Goal: Transaction & Acquisition: Purchase product/service

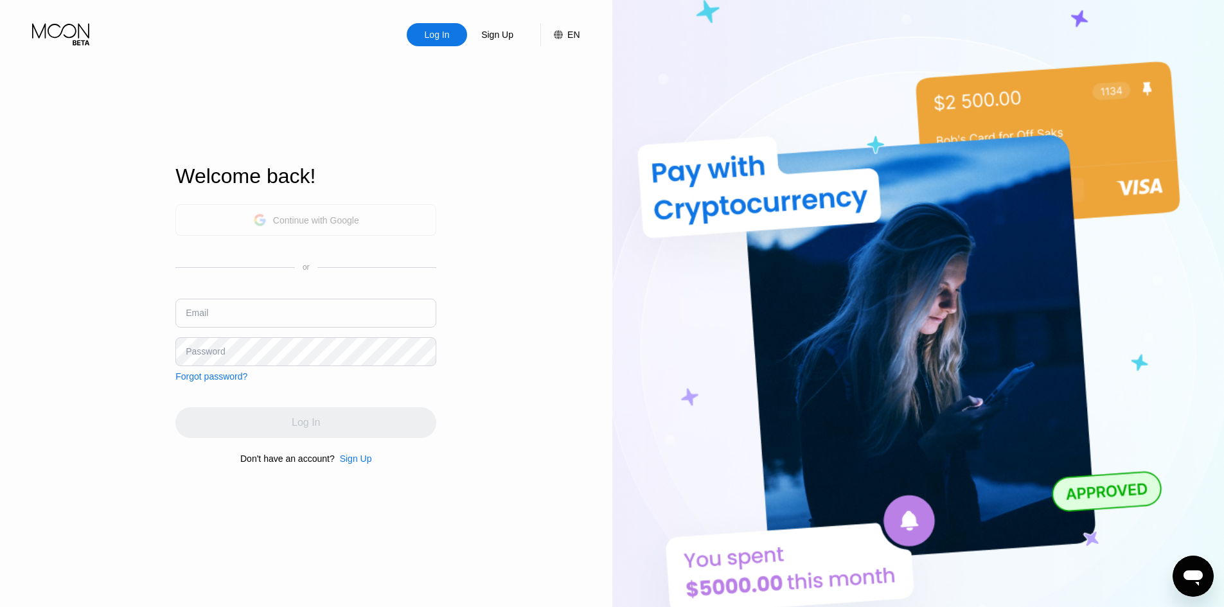
click at [361, 224] on div "Continue with Google" at bounding box center [305, 219] width 261 height 31
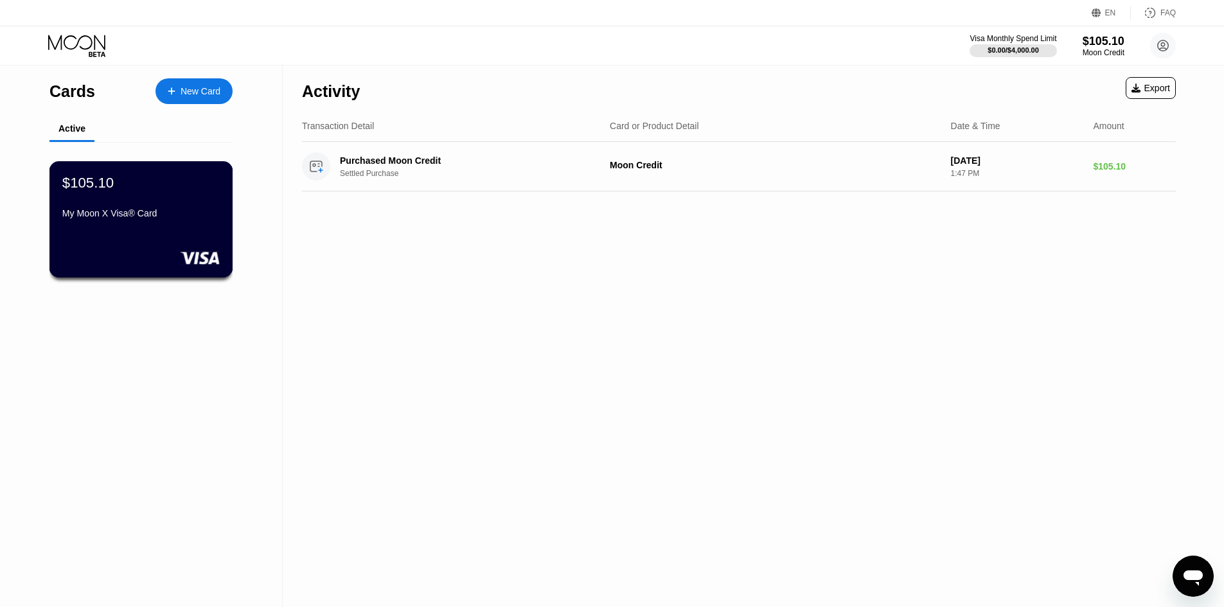
click at [170, 203] on div "$105.10 My Moon X Visa® Card" at bounding box center [140, 198] width 157 height 49
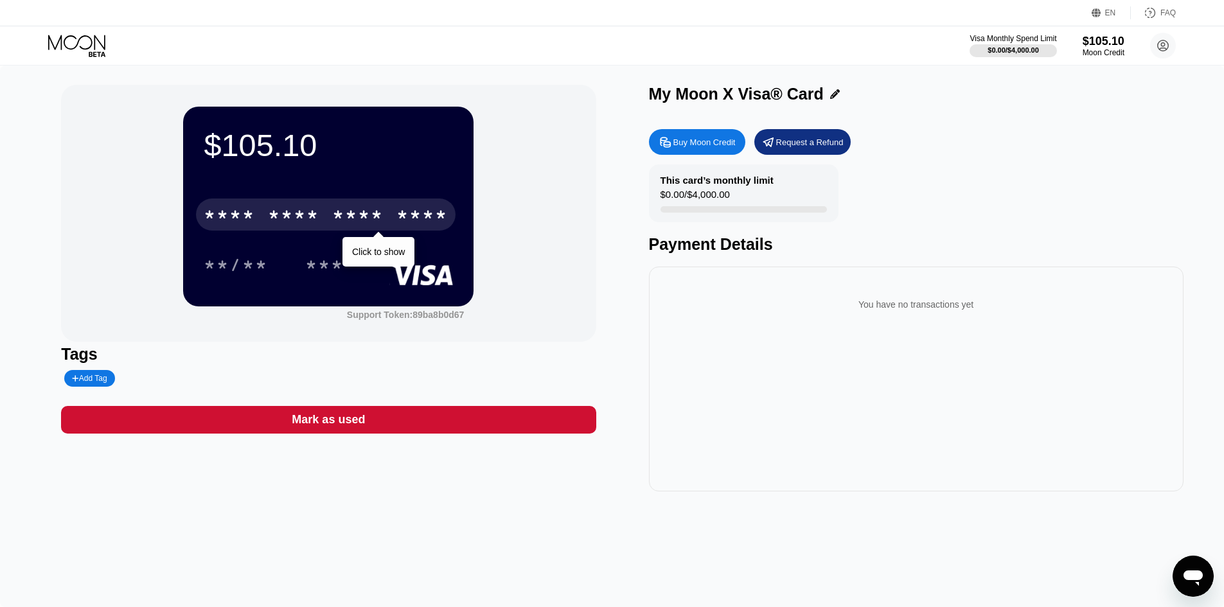
click at [344, 219] on div "* * * *" at bounding box center [357, 216] width 51 height 21
click at [318, 217] on div "* * * *" at bounding box center [293, 216] width 51 height 21
click at [319, 209] on div "* * * *" at bounding box center [293, 216] width 51 height 21
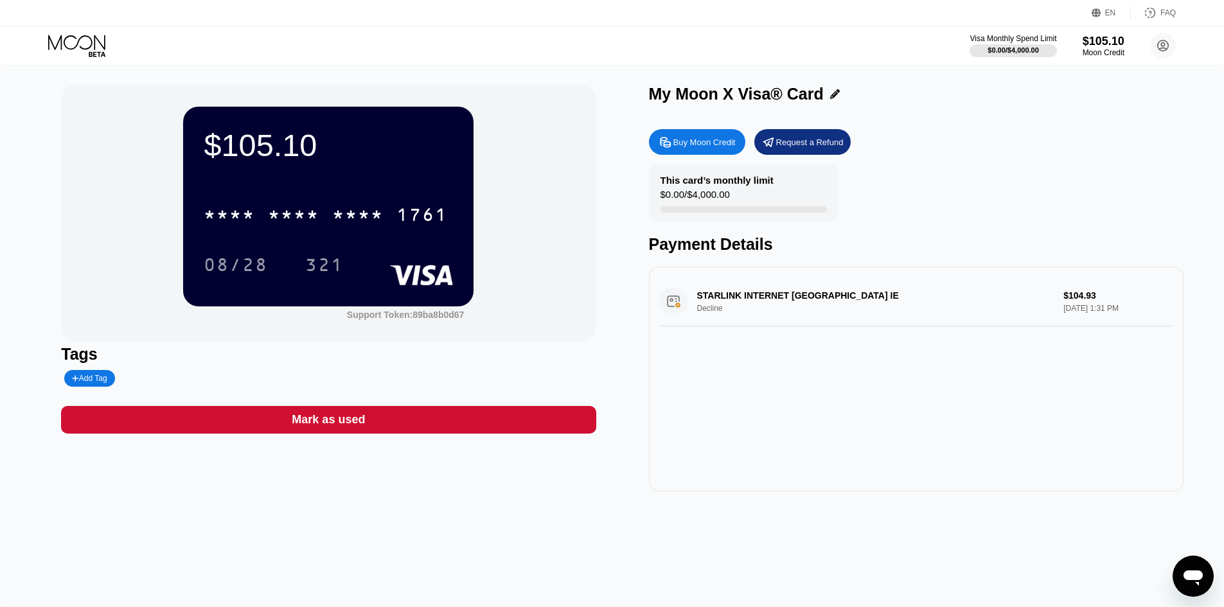
click at [717, 309] on div "STARLINK INTERNET [GEOGRAPHIC_DATA] IE Decline $104.93 [DATE] 1:31 PM" at bounding box center [916, 301] width 514 height 49
click at [732, 295] on div "STARLINK INTERNET [GEOGRAPHIC_DATA] IE Decline $104.93 [DATE] 1:31 PM" at bounding box center [916, 301] width 514 height 49
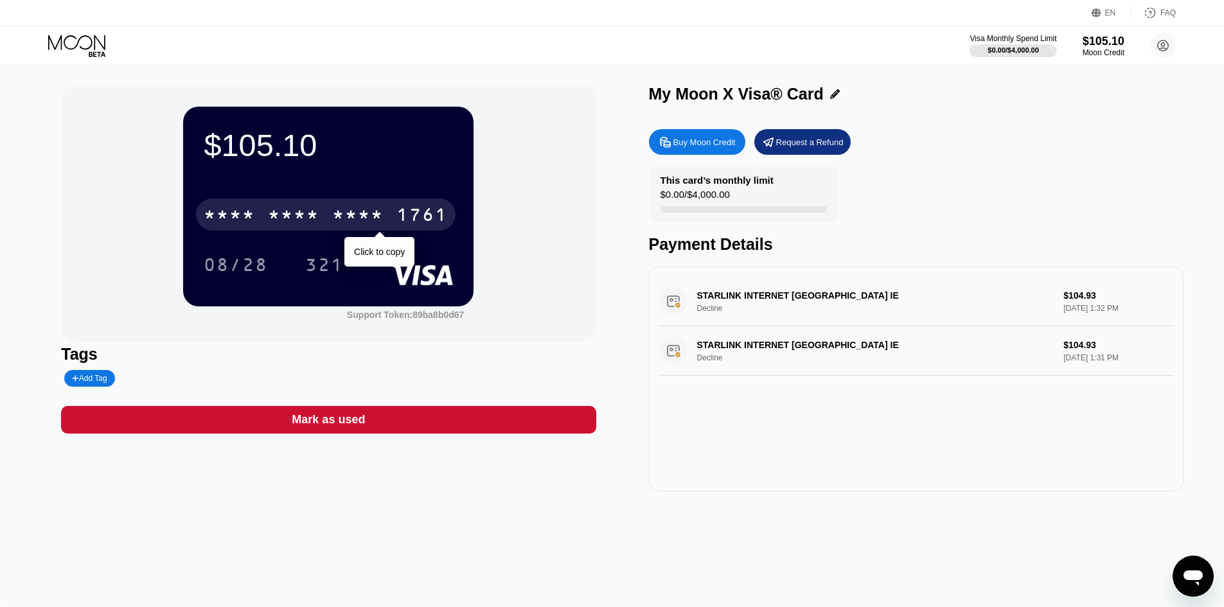
click at [347, 222] on div "* * * *" at bounding box center [357, 216] width 51 height 21
click at [322, 216] on div "* * * * * * * * * * * * 1761" at bounding box center [325, 214] width 259 height 32
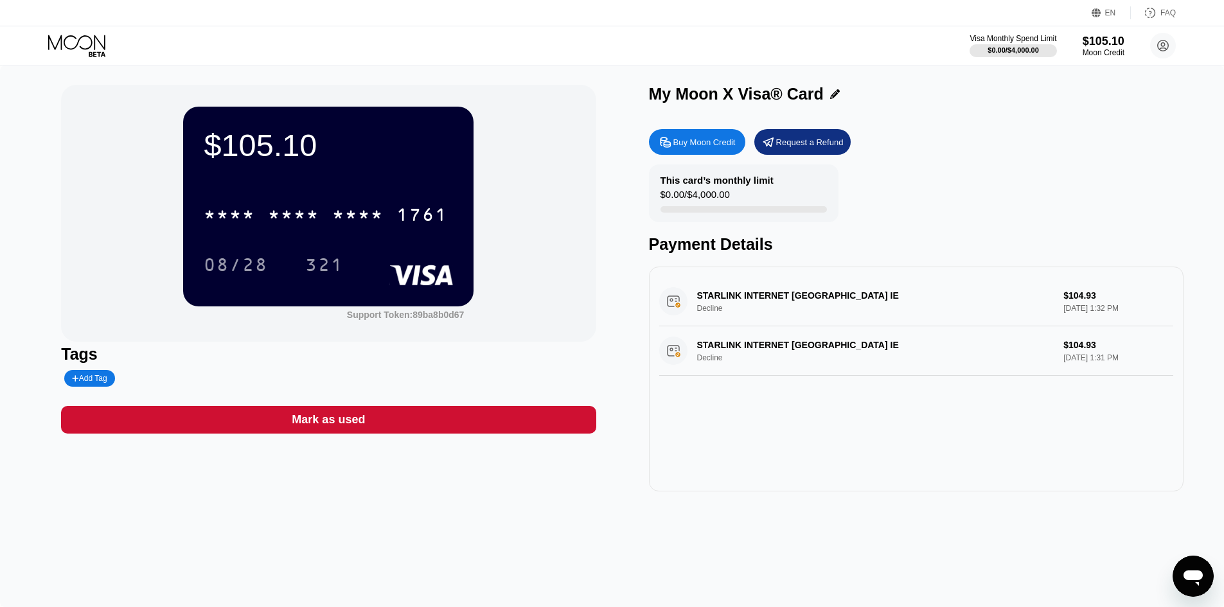
click at [729, 349] on div "STARLINK INTERNET Dublin IE Decline $104.93 Sep 24, 2025 1:31 PM" at bounding box center [916, 350] width 514 height 49
click at [671, 356] on div "STARLINK INTERNET Dublin IE Decline $104.93 Sep 24, 2025 1:31 PM" at bounding box center [916, 350] width 514 height 49
click at [716, 365] on div "STARLINK INTERNET Dublin IE Decline $104.93 Sep 24, 2025 1:31 PM" at bounding box center [916, 350] width 514 height 49
click at [71, 49] on icon at bounding box center [78, 46] width 60 height 22
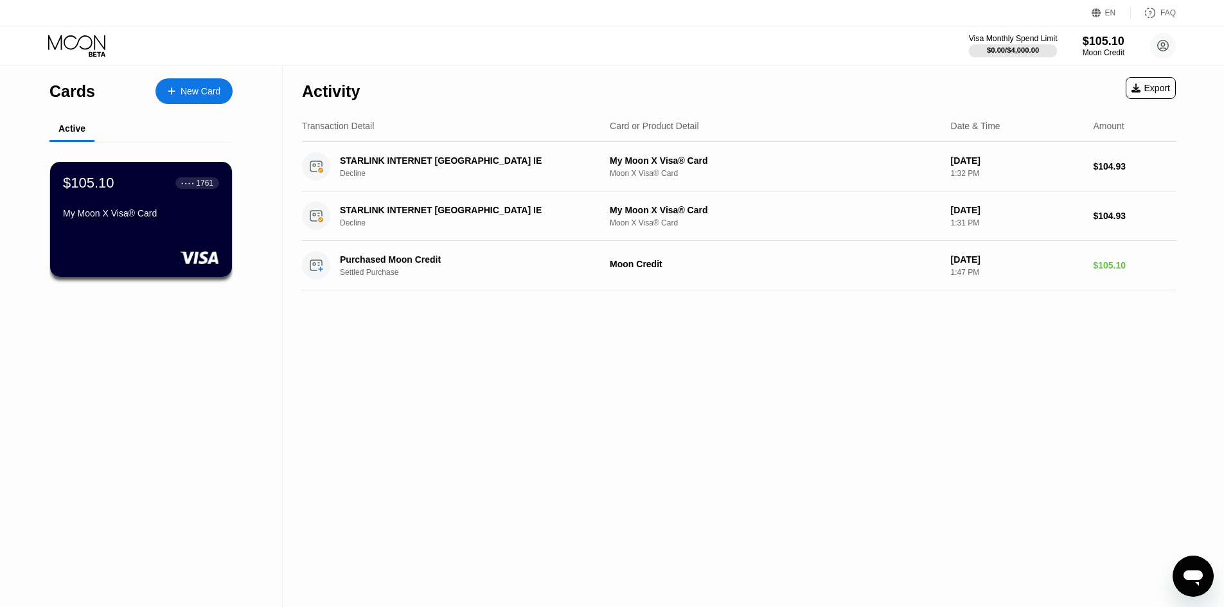
click at [1015, 44] on div "$0.00 / $4,000.00" at bounding box center [1013, 50] width 89 height 14
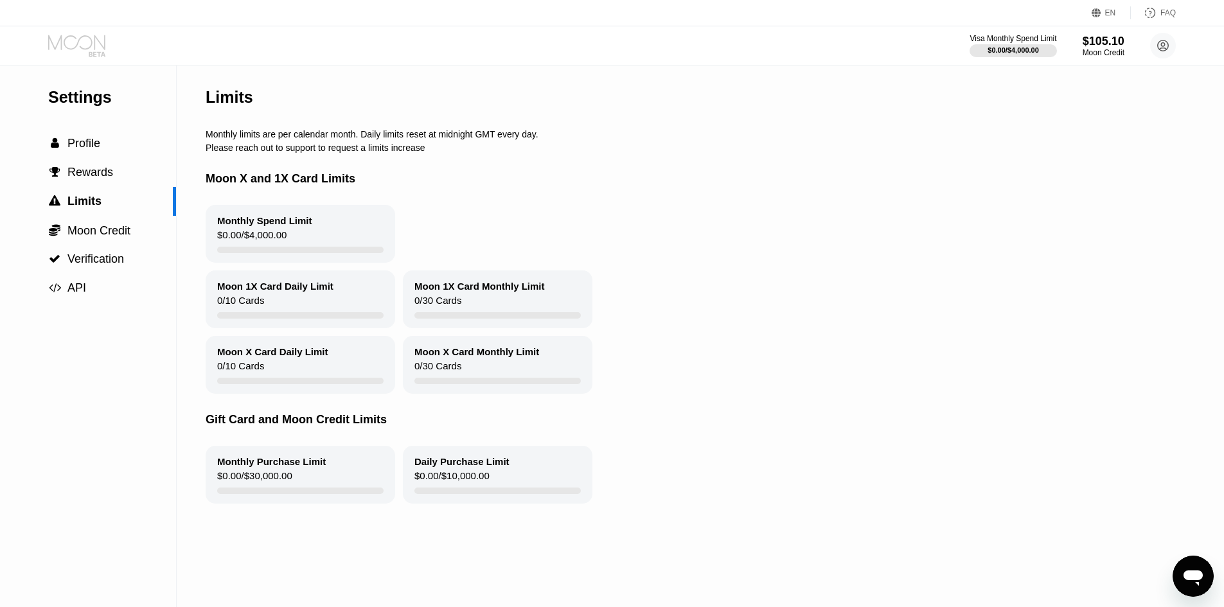
click at [86, 41] on icon at bounding box center [78, 46] width 60 height 22
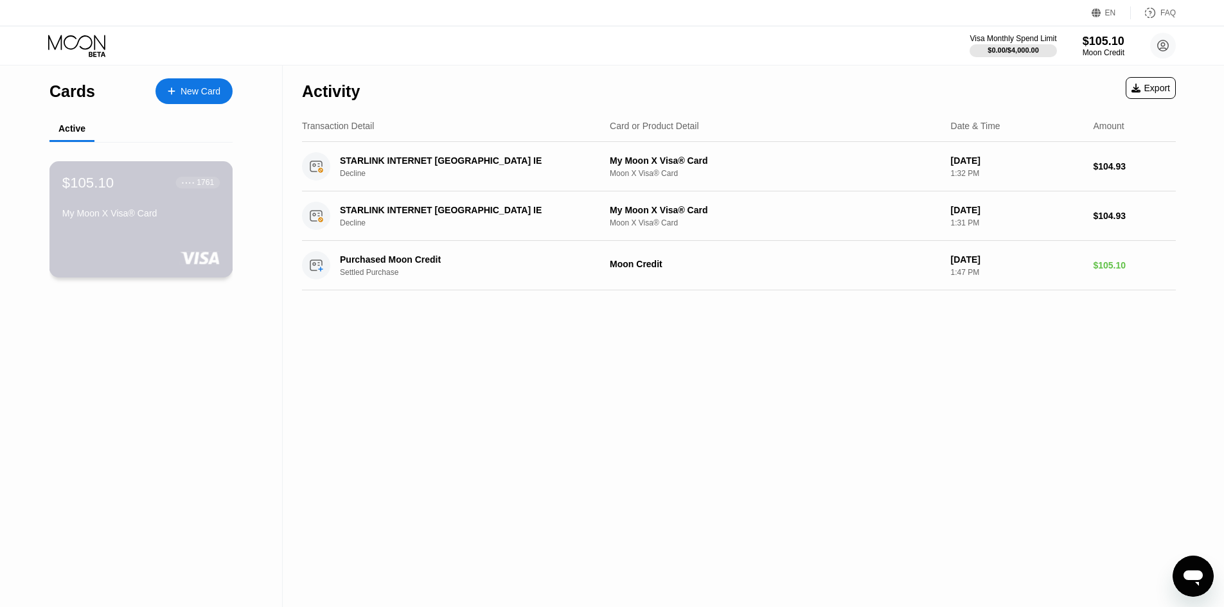
click at [173, 216] on div "My Moon X Visa® Card" at bounding box center [140, 213] width 157 height 10
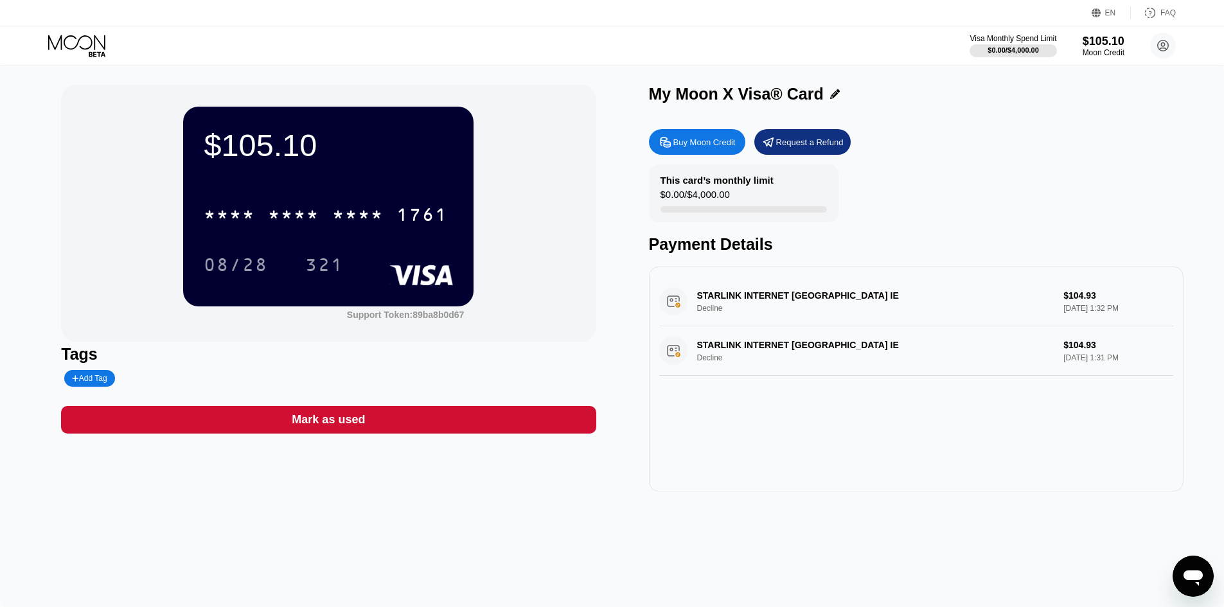
click at [691, 145] on div "Buy Moon Credit" at bounding box center [704, 142] width 62 height 11
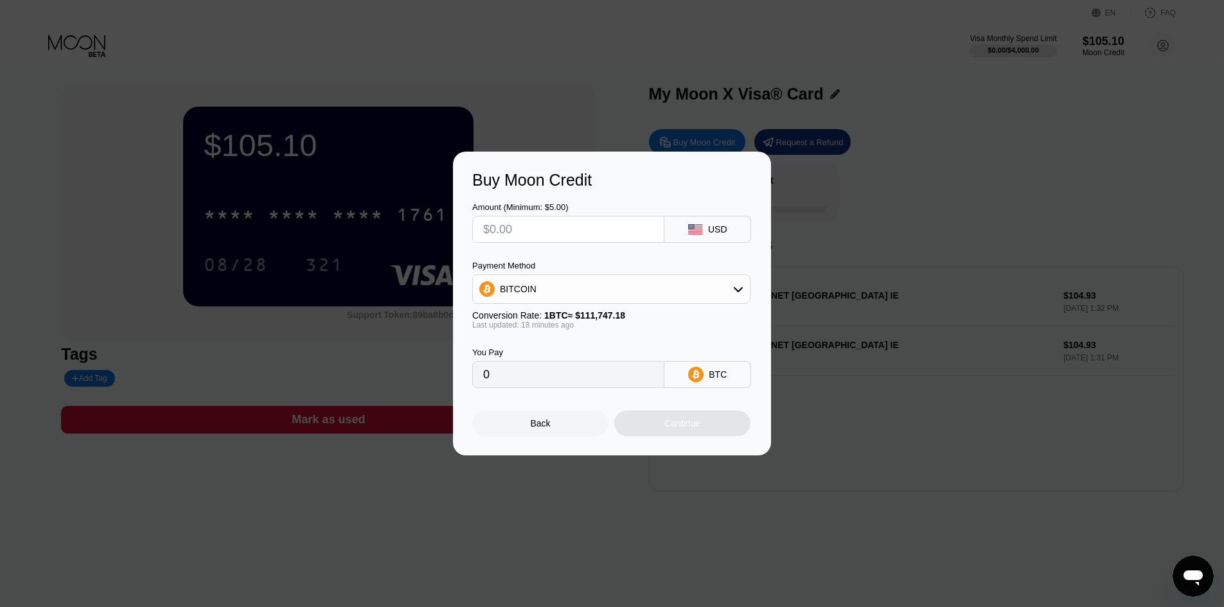
click at [602, 233] on input "text" at bounding box center [568, 229] width 170 height 26
type input "$1"
type input "0.00000894"
type input "$10"
type input "0.00008939"
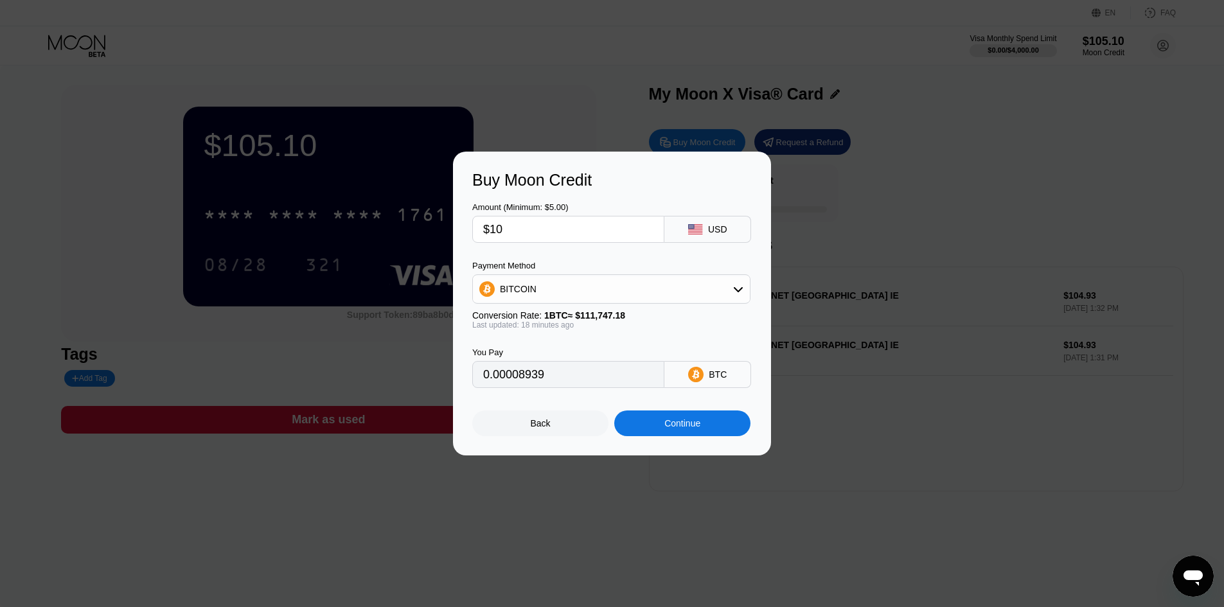
type input "$10"
click at [631, 286] on div "BITCOIN" at bounding box center [611, 289] width 277 height 26
click at [561, 358] on span "USDT on TRON" at bounding box center [535, 352] width 65 height 10
type input "10.10"
click at [557, 294] on div "USDT on TRON" at bounding box center [532, 289] width 65 height 10
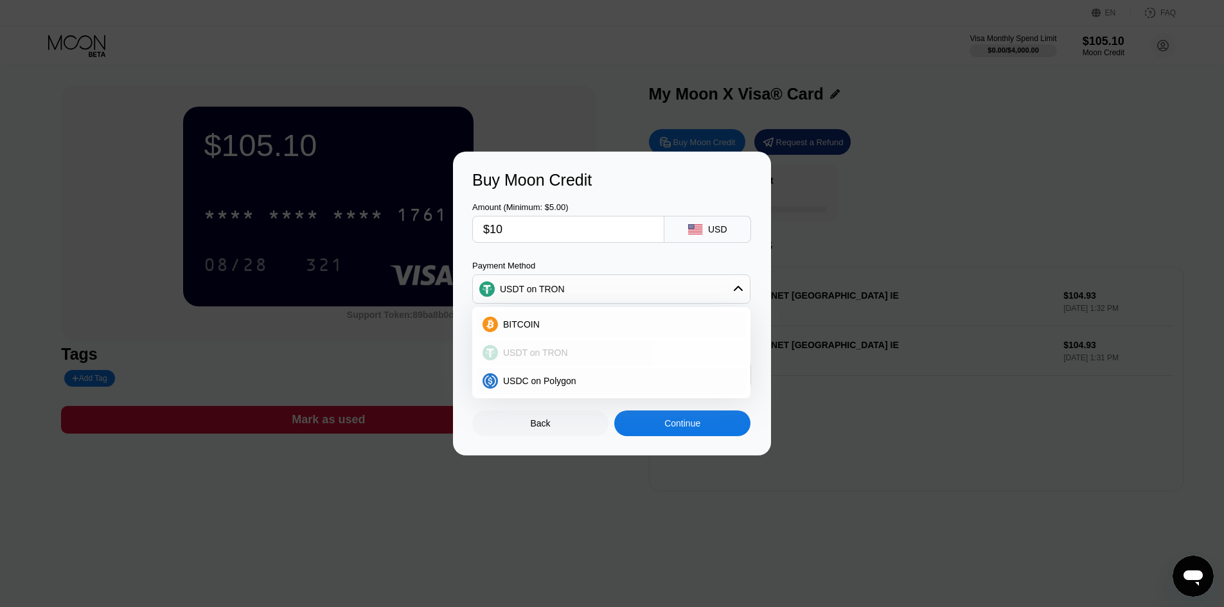
click at [559, 349] on span "USDT on TRON" at bounding box center [535, 352] width 65 height 10
click at [707, 426] on div "Continue" at bounding box center [682, 423] width 136 height 26
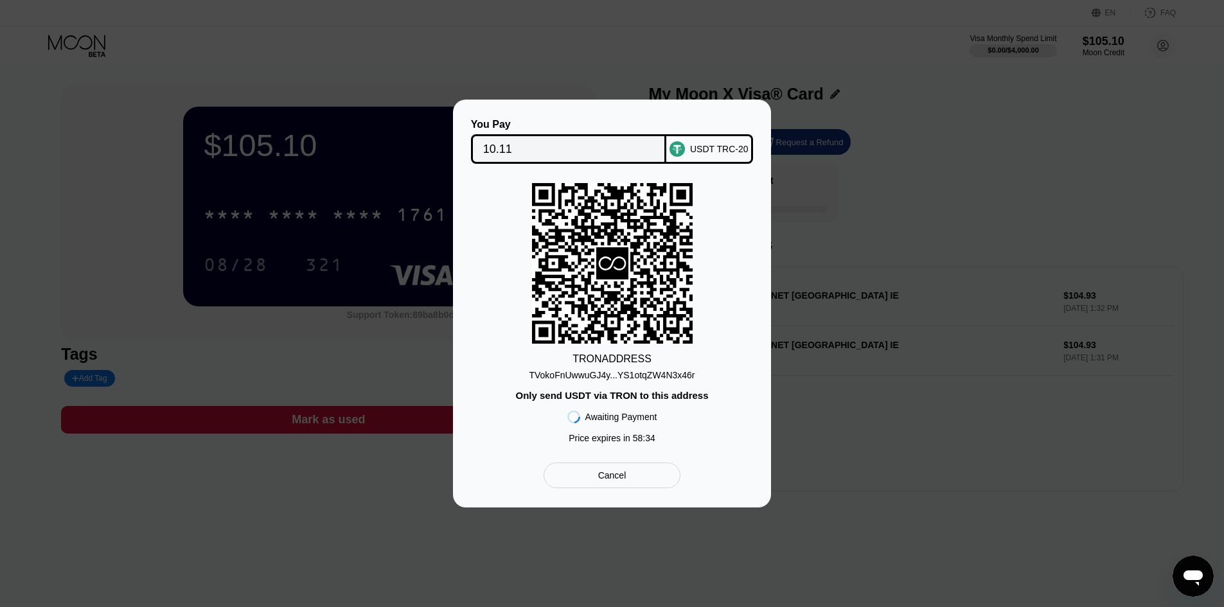
click at [617, 374] on div "TVokoFnUwwuGJ4y...YS1otqZW4N3x46r" at bounding box center [612, 375] width 166 height 10
click at [601, 375] on div "TVokoFnUwwuGJ4y...YS1otqZW4N3x46r" at bounding box center [612, 375] width 166 height 10
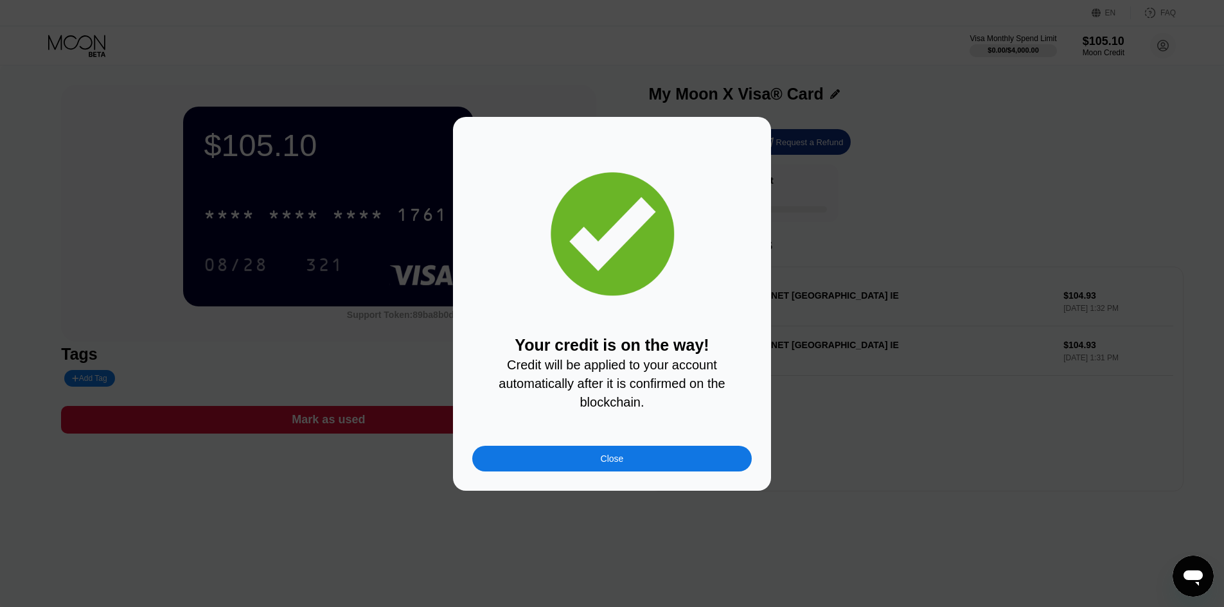
click at [585, 461] on div "Close" at bounding box center [611, 459] width 279 height 26
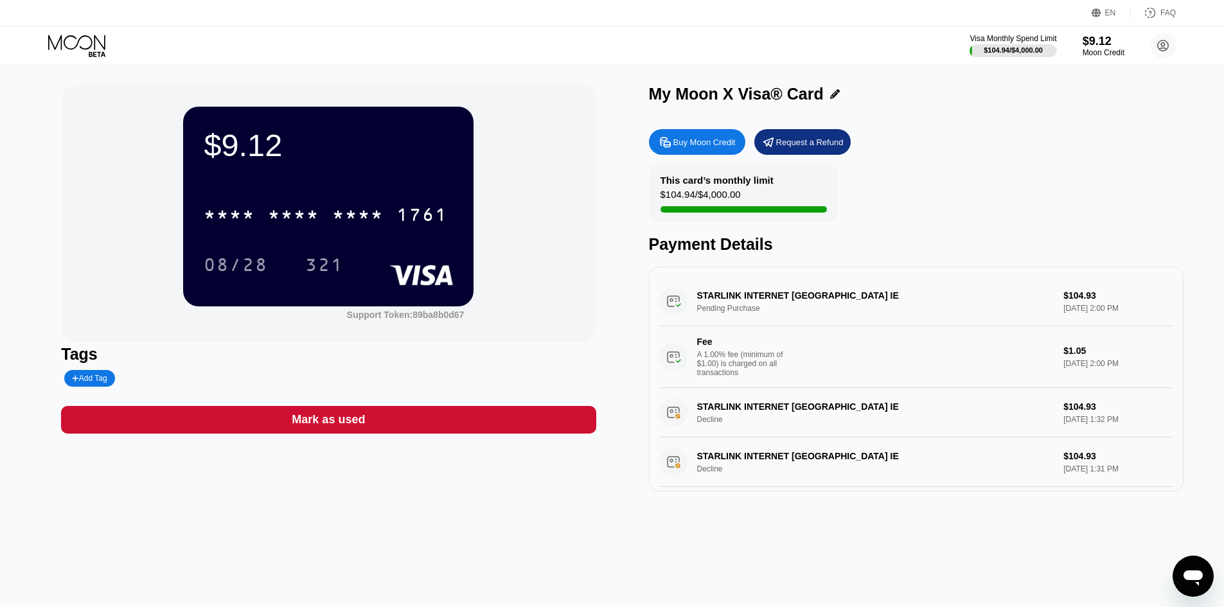
click at [82, 55] on icon at bounding box center [78, 46] width 60 height 22
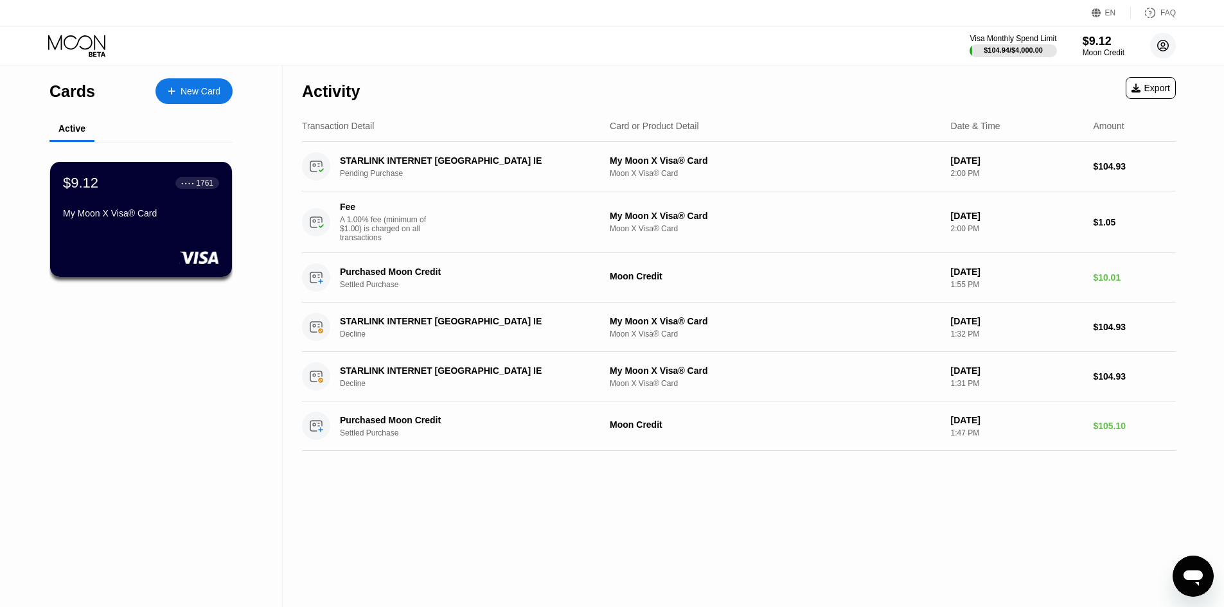
click at [1157, 43] on circle at bounding box center [1163, 46] width 26 height 26
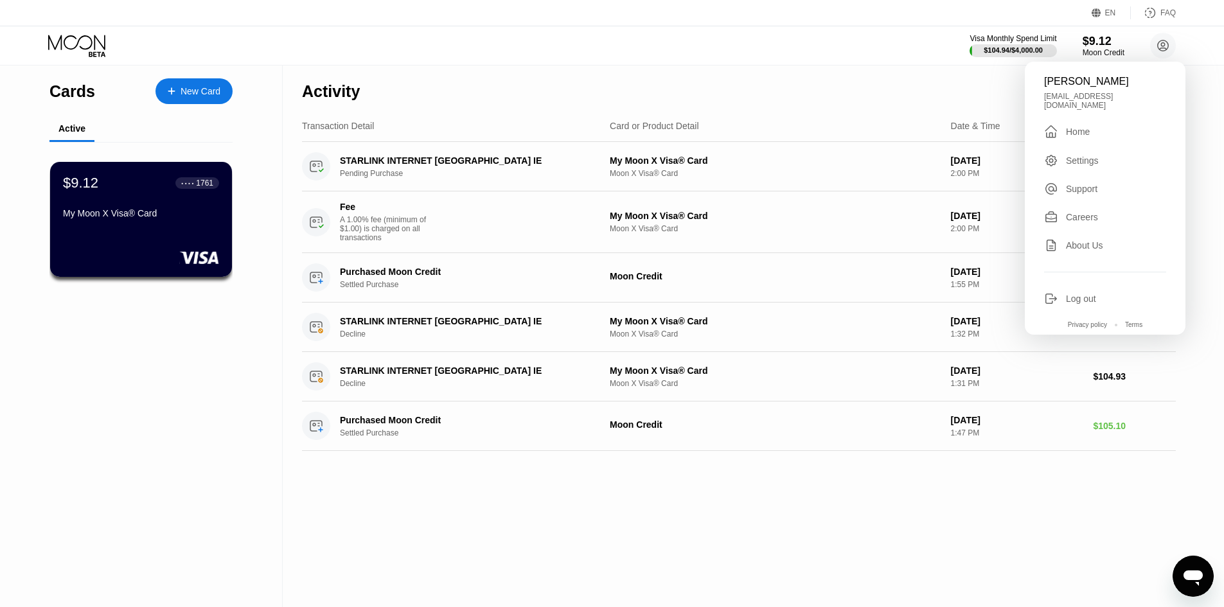
click at [1076, 127] on div "Home" at bounding box center [1078, 132] width 24 height 10
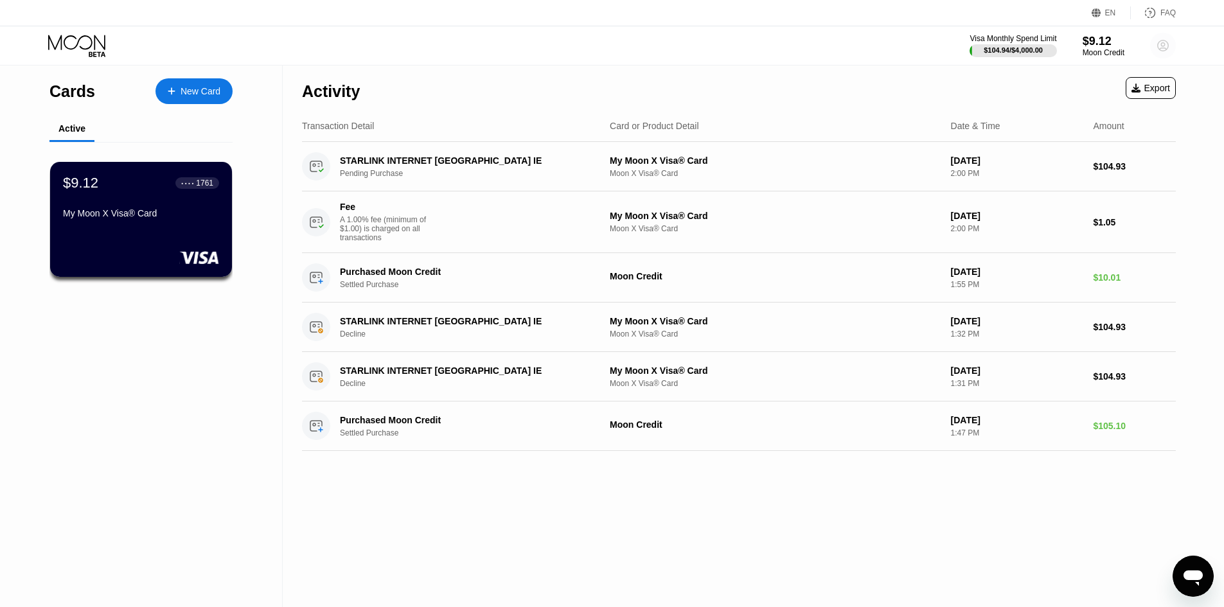
click at [1168, 48] on icon at bounding box center [1162, 45] width 11 height 11
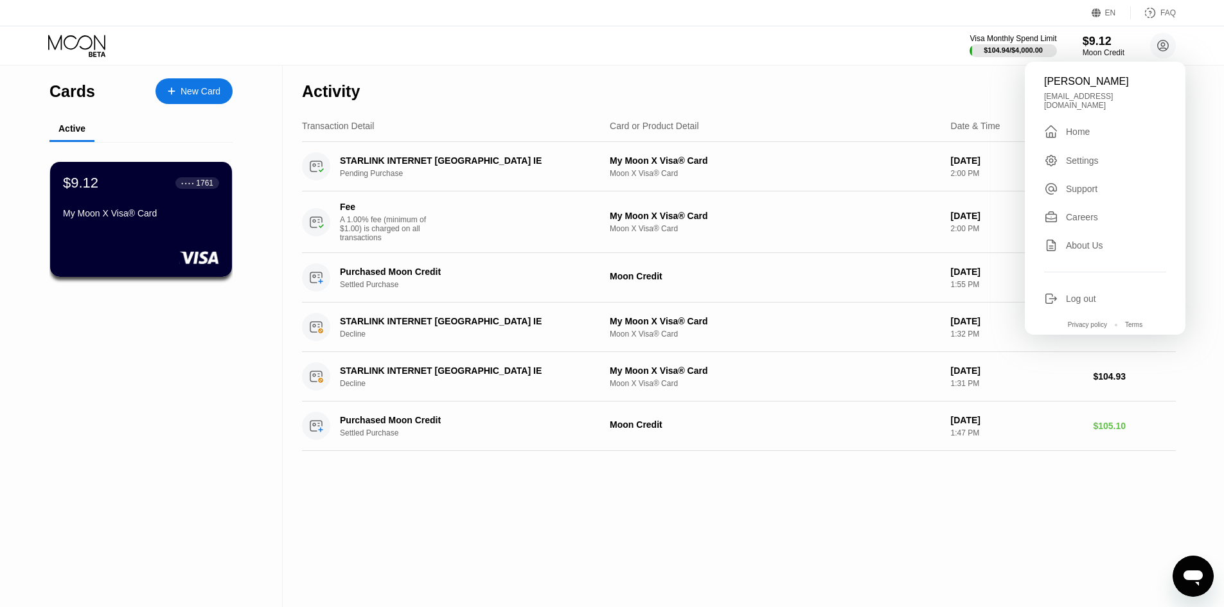
click at [1083, 162] on div "Erik Wenzel erikwenzel45@gmail.com  Home Settings Support Careers About Us Log…" at bounding box center [1104, 198] width 161 height 273
click at [1082, 158] on div "Settings" at bounding box center [1082, 160] width 33 height 10
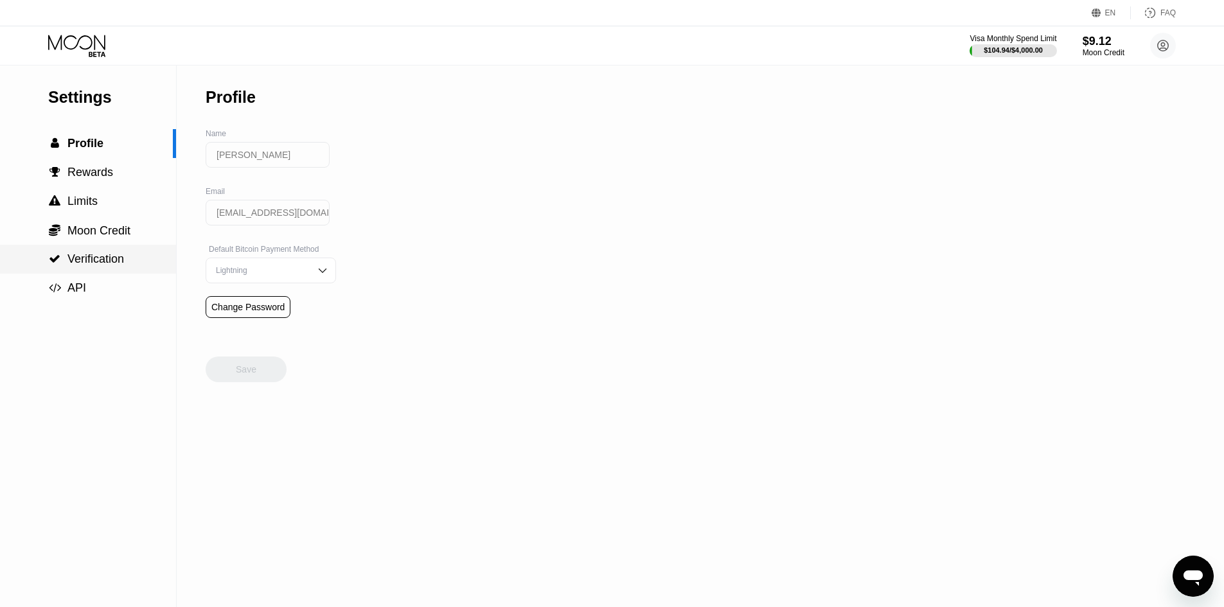
click at [95, 265] on span "Verification" at bounding box center [95, 258] width 57 height 13
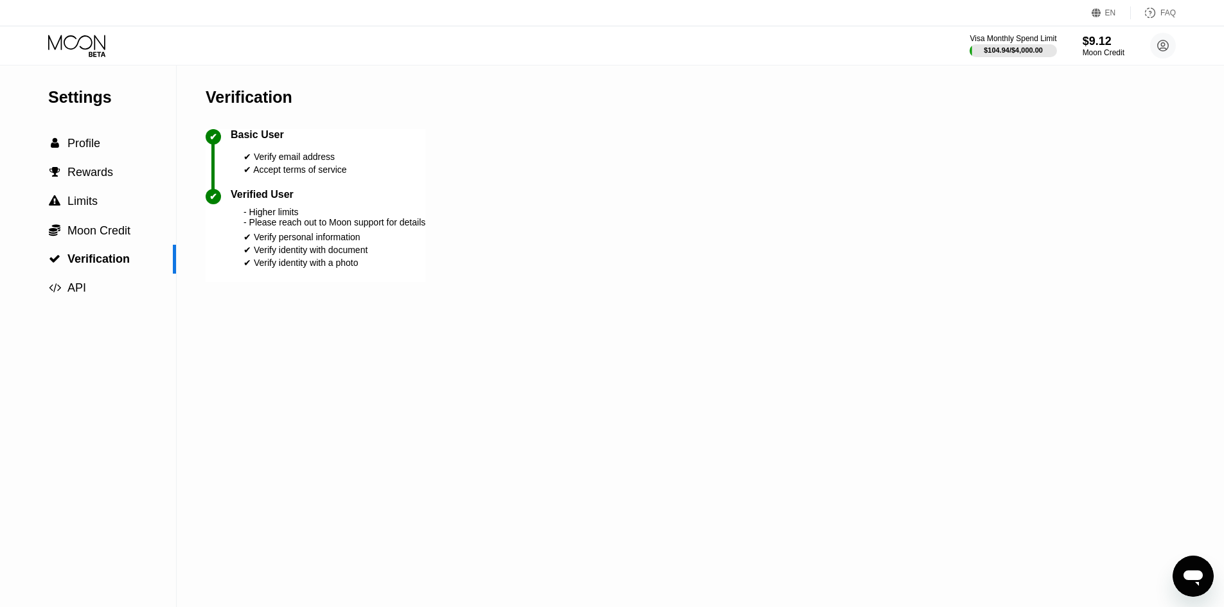
click at [83, 56] on icon at bounding box center [78, 46] width 60 height 22
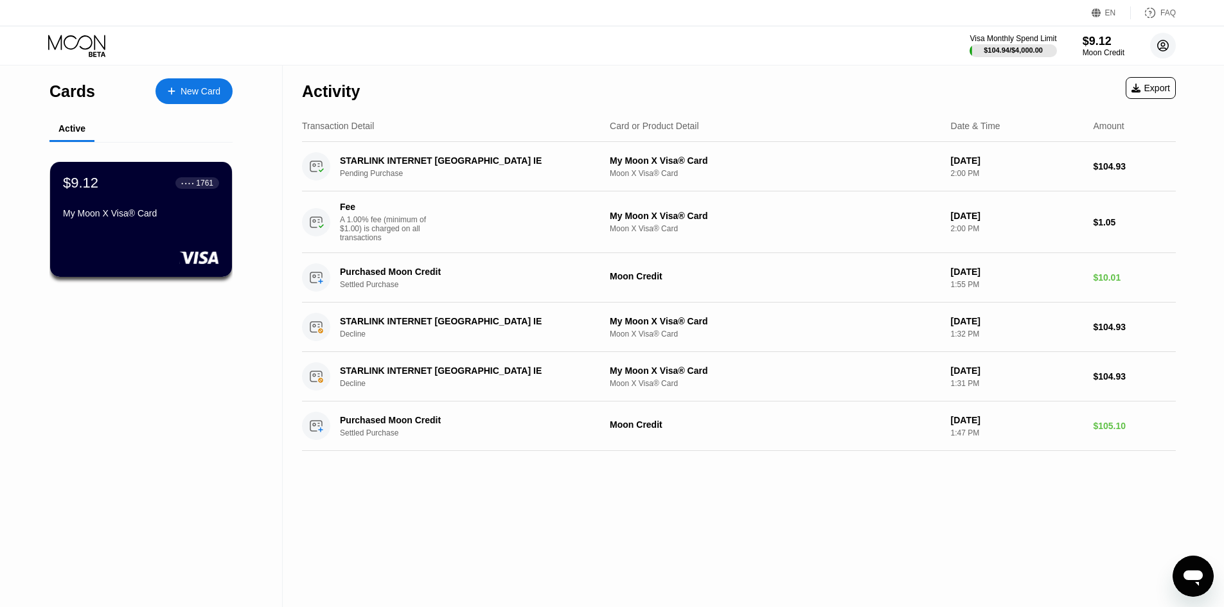
click at [1159, 31] on div "Visa Monthly Spend Limit $104.94 / $4,000.00 $9.12 Moon Credit Erik Wenzel erik…" at bounding box center [612, 45] width 1224 height 39
click at [1161, 44] on icon at bounding box center [1162, 45] width 7 height 7
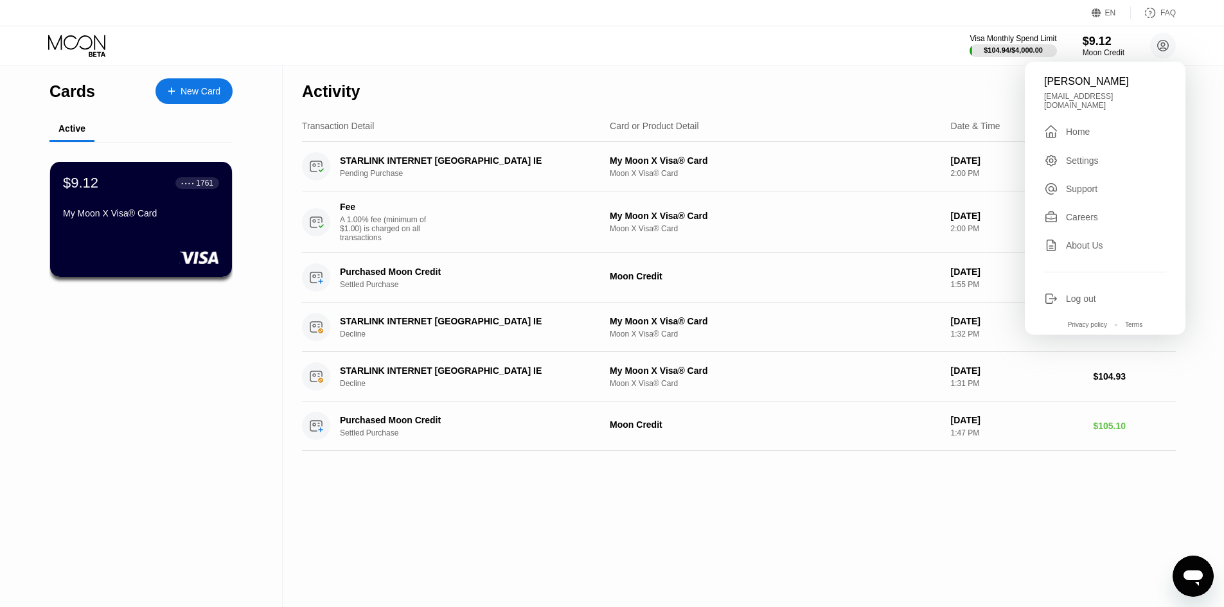
click at [1071, 295] on div "Log out" at bounding box center [1081, 299] width 30 height 10
